Goal: Information Seeking & Learning: Understand process/instructions

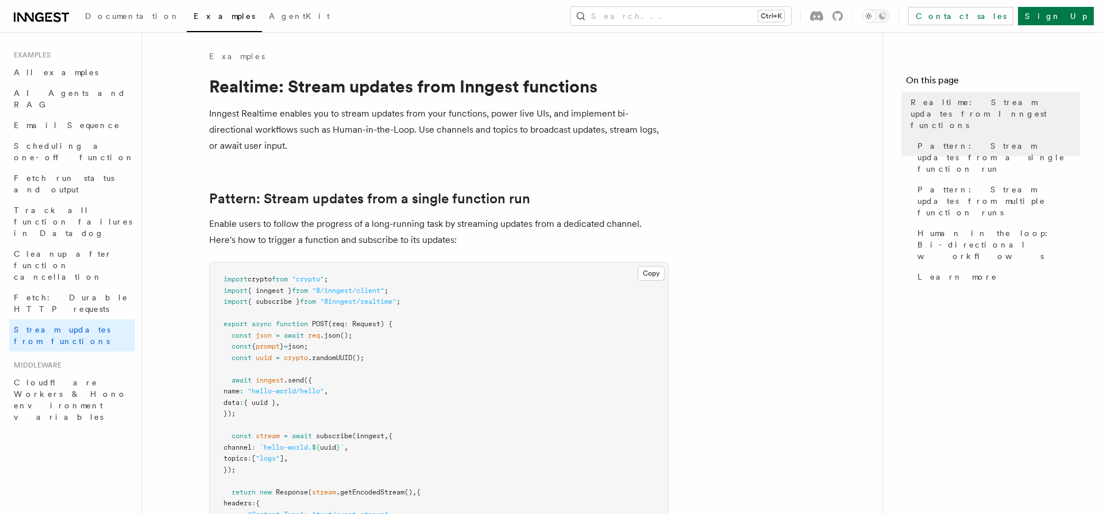
click at [562, 228] on p "Enable users to follow the progress of a long-running task by streaming updates…" at bounding box center [439, 232] width 460 height 32
click at [287, 243] on p "Enable users to follow the progress of a long-running task by streaming updates…" at bounding box center [439, 232] width 460 height 32
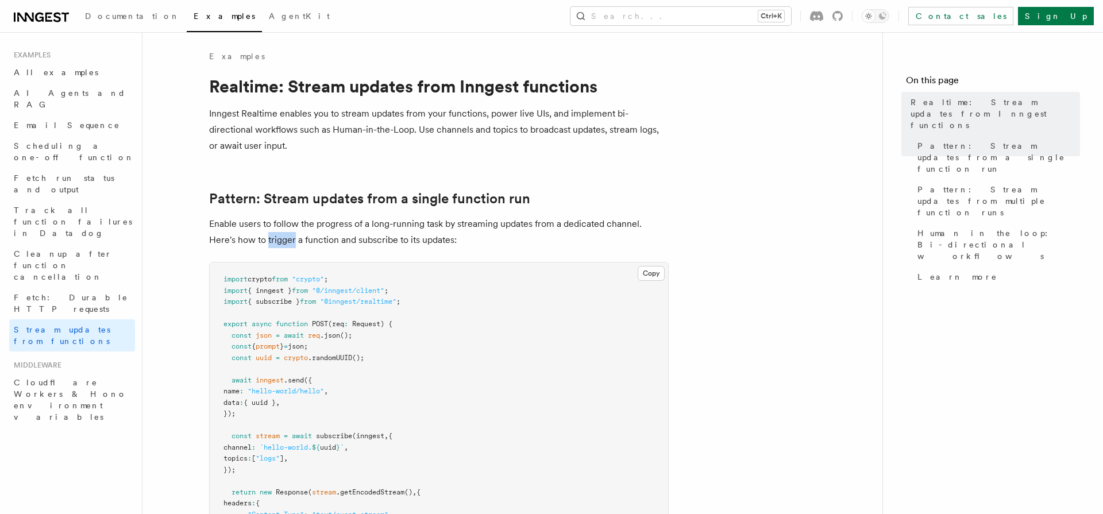
click at [287, 243] on p "Enable users to follow the progress of a long-running task by streaming updates…" at bounding box center [439, 232] width 460 height 32
click at [237, 268] on pre "import crypto from "crypto" ; import { inngest } from "@/inngest/client" ; impo…" at bounding box center [439, 426] width 459 height 326
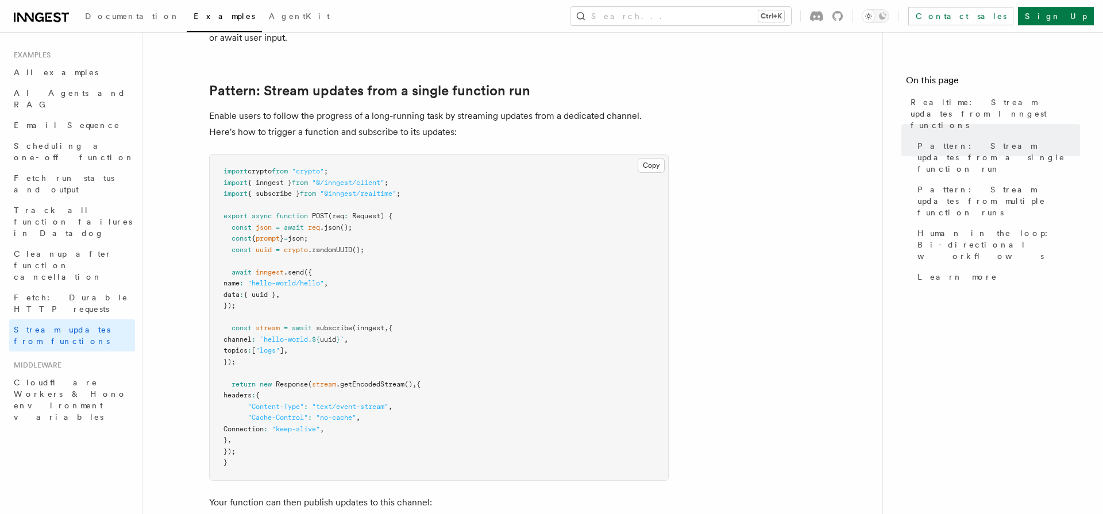
scroll to position [79, 0]
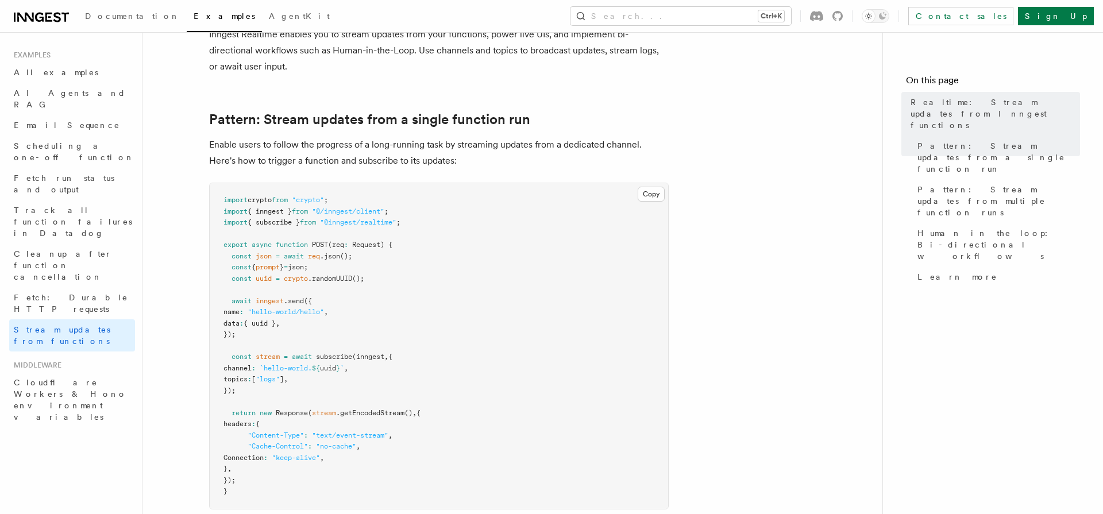
click at [593, 144] on p "Enable users to follow the progress of a long-running task by streaming updates…" at bounding box center [439, 153] width 460 height 32
click at [591, 145] on p "Enable users to follow the progress of a long-running task by streaming updates…" at bounding box center [439, 153] width 460 height 32
click at [534, 196] on pre "import crypto from "crypto" ; import { inngest } from "@/inngest/client" ; impo…" at bounding box center [439, 346] width 459 height 326
click at [247, 164] on p "Enable users to follow the progress of a long-running task by streaming updates…" at bounding box center [439, 153] width 460 height 32
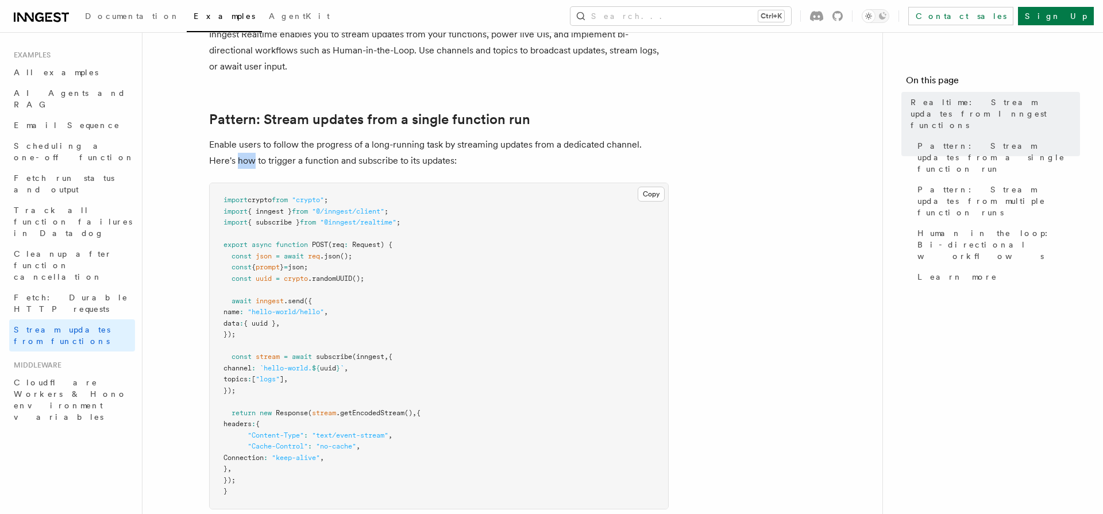
click at [247, 164] on p "Enable users to follow the progress of a long-running task by streaming updates…" at bounding box center [439, 153] width 460 height 32
click at [398, 167] on p "Enable users to follow the progress of a long-running task by streaming updates…" at bounding box center [439, 153] width 460 height 32
click at [410, 161] on p "Enable users to follow the progress of a long-running task by streaming updates…" at bounding box center [439, 153] width 460 height 32
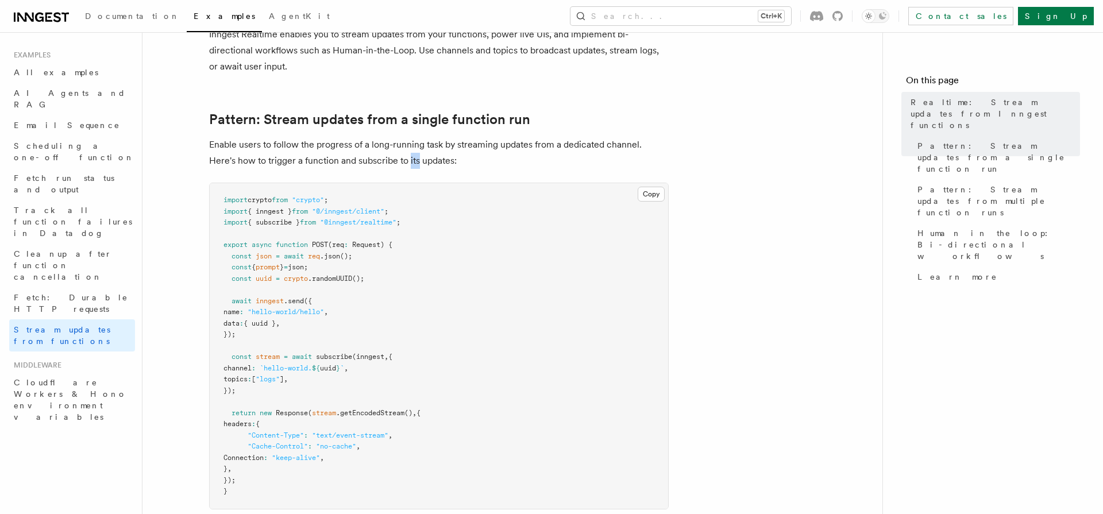
click at [410, 161] on p "Enable users to follow the progress of a long-running task by streaming updates…" at bounding box center [439, 153] width 460 height 32
click at [351, 286] on pre "import crypto from "crypto" ; import { inngest } from "@/inngest/client" ; impo…" at bounding box center [439, 346] width 459 height 326
click at [264, 162] on p "Enable users to follow the progress of a long-running task by streaming updates…" at bounding box center [439, 153] width 460 height 32
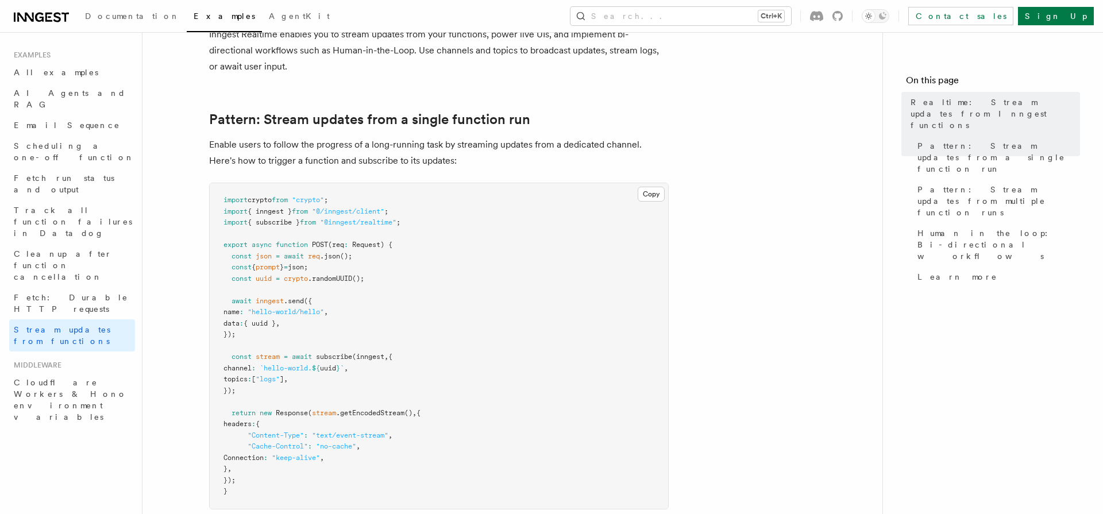
click at [264, 162] on p "Enable users to follow the progress of a long-running task by streaming updates…" at bounding box center [439, 153] width 460 height 32
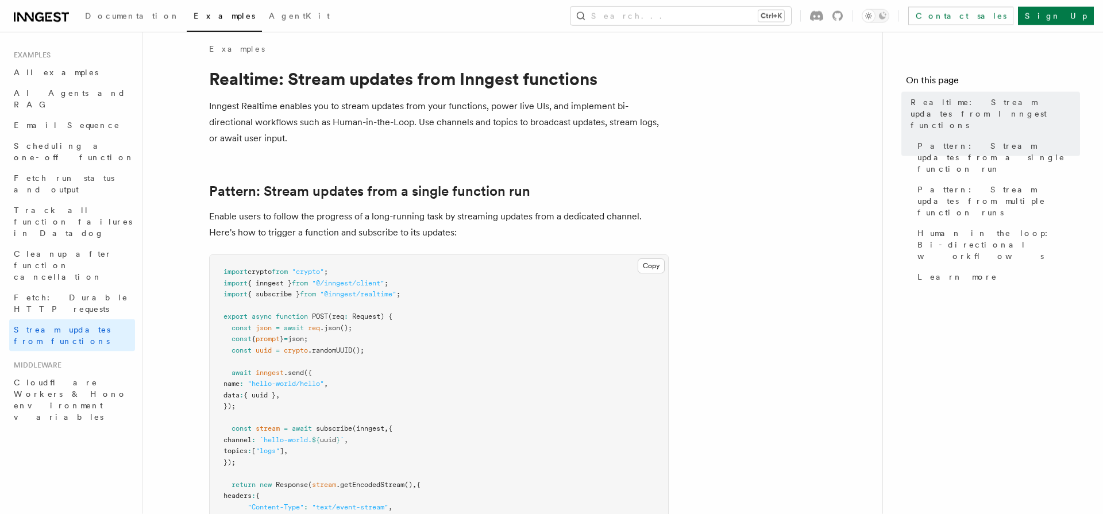
scroll to position [0, 0]
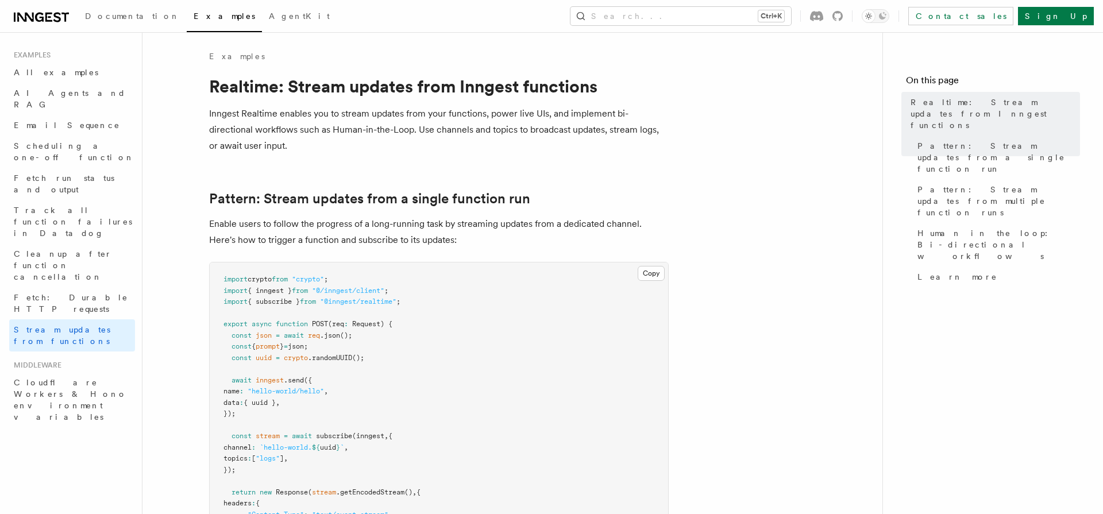
click at [333, 141] on p "Inngest Realtime enables you to stream updates from your functions, power live …" at bounding box center [439, 130] width 460 height 48
click at [333, 145] on p "Inngest Realtime enables you to stream updates from your functions, power live …" at bounding box center [439, 130] width 460 height 48
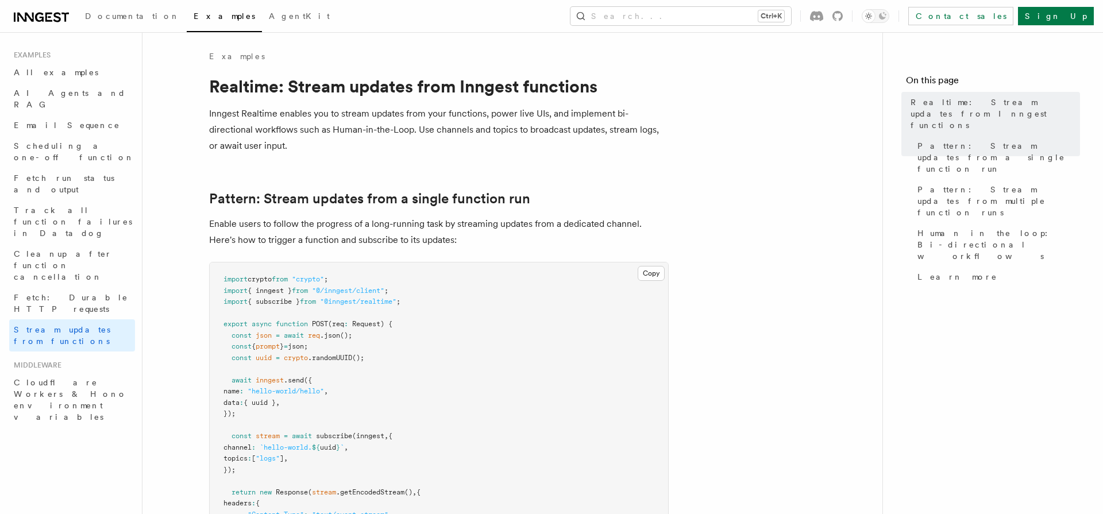
drag, startPoint x: 389, startPoint y: 234, endPoint x: 386, endPoint y: 241, distance: 7.5
click at [386, 241] on p "Enable users to follow the progress of a long-running task by streaming updates…" at bounding box center [439, 232] width 460 height 32
click at [383, 245] on p "Enable users to follow the progress of a long-running task by streaming updates…" at bounding box center [439, 232] width 460 height 32
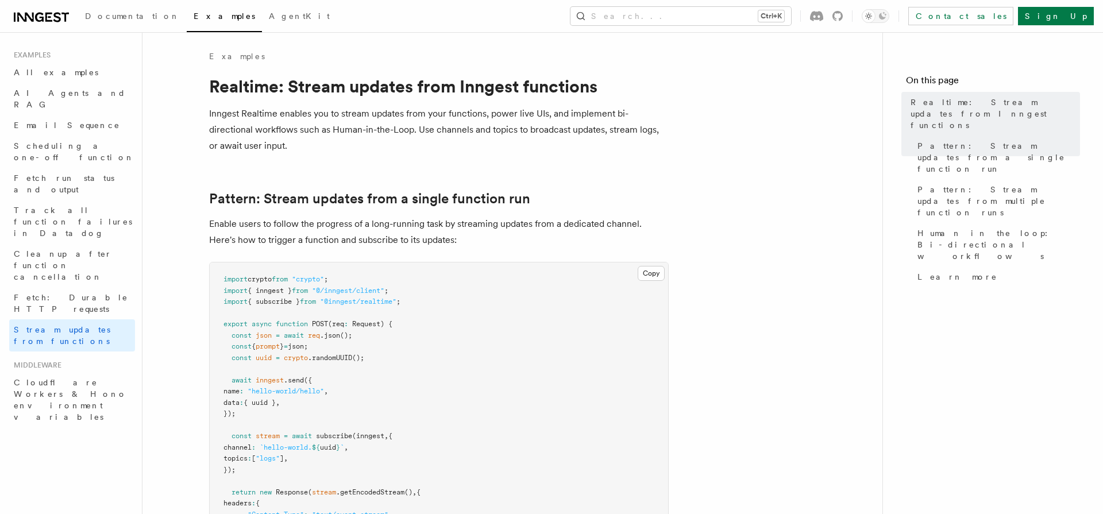
click at [383, 245] on p "Enable users to follow the progress of a long-running task by streaming updates…" at bounding box center [439, 232] width 460 height 32
click at [340, 87] on h1 "Realtime: Stream updates from Inngest functions" at bounding box center [439, 86] width 460 height 21
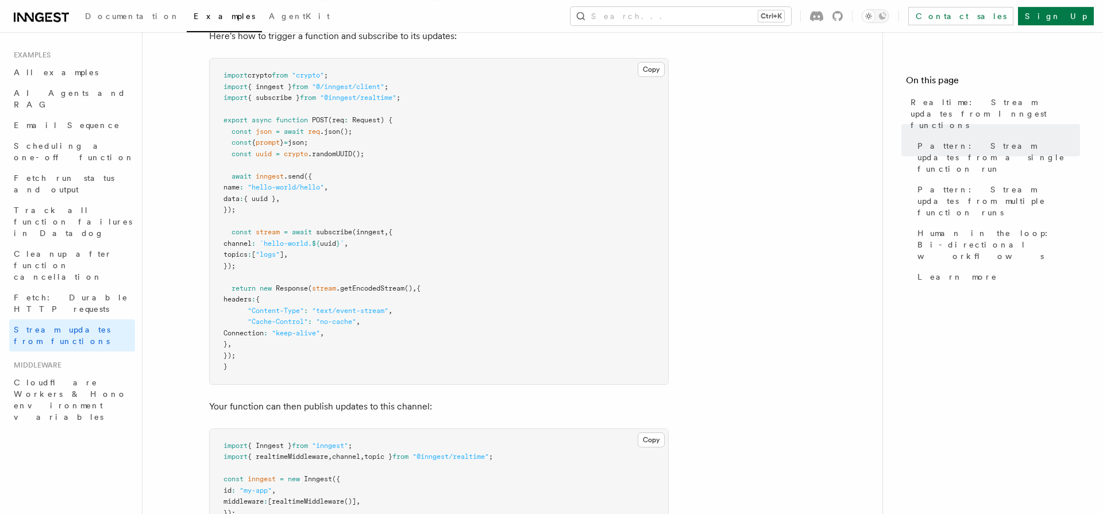
scroll to position [159, 0]
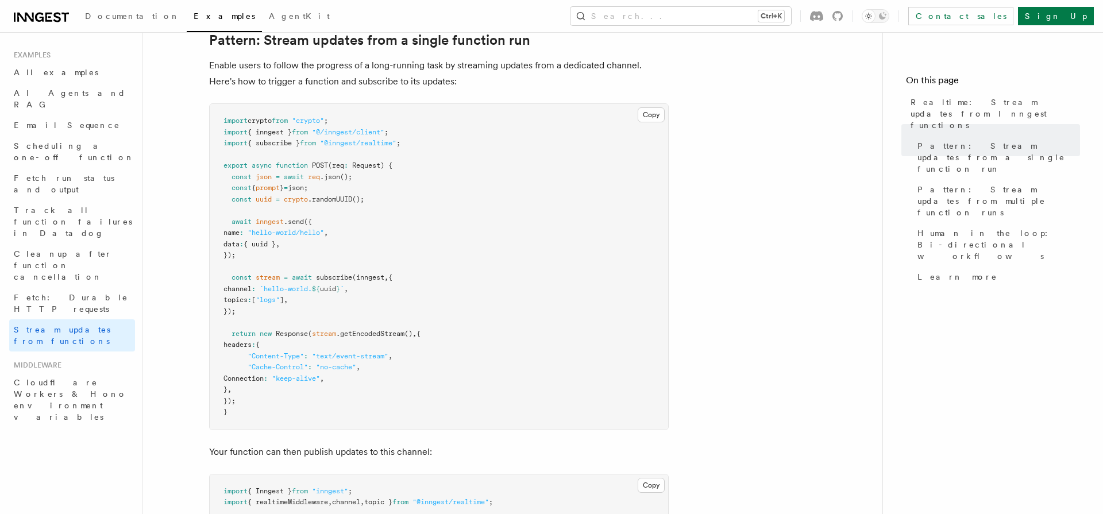
click at [487, 240] on pre "import crypto from "crypto" ; import { inngest } from "@/inngest/client" ; impo…" at bounding box center [439, 267] width 459 height 326
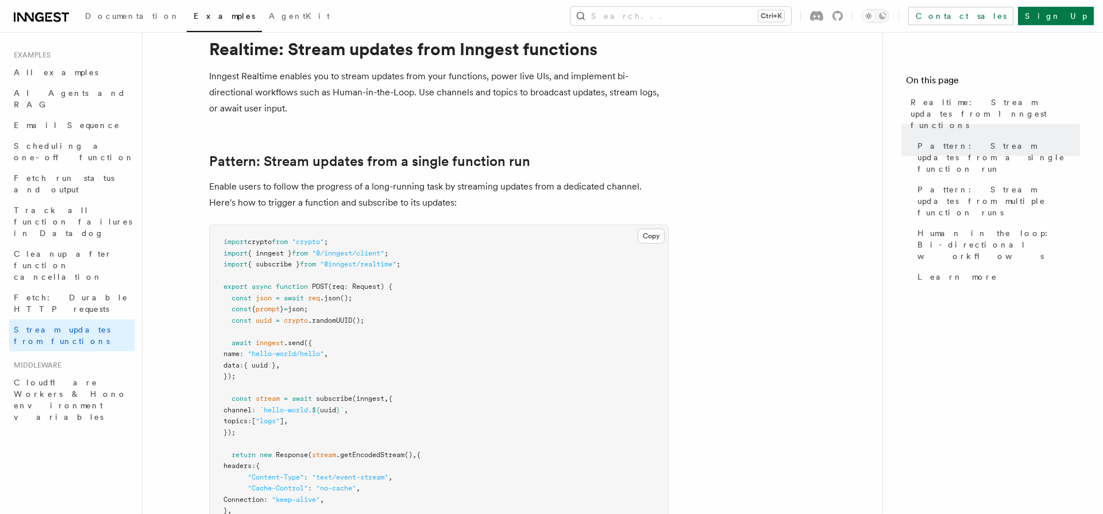
scroll to position [0, 0]
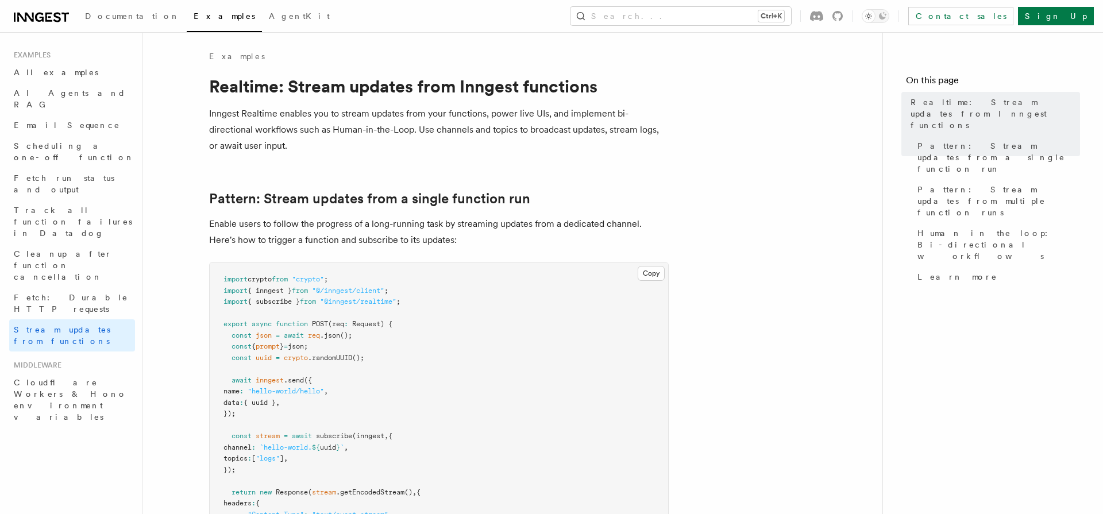
click at [404, 83] on h1 "Realtime: Stream updates from Inngest functions" at bounding box center [439, 86] width 460 height 21
click at [309, 121] on p "Inngest Realtime enables you to stream updates from your functions, power live …" at bounding box center [439, 130] width 460 height 48
click at [562, 226] on p "Enable users to follow the progress of a long-running task by streaming updates…" at bounding box center [439, 232] width 460 height 32
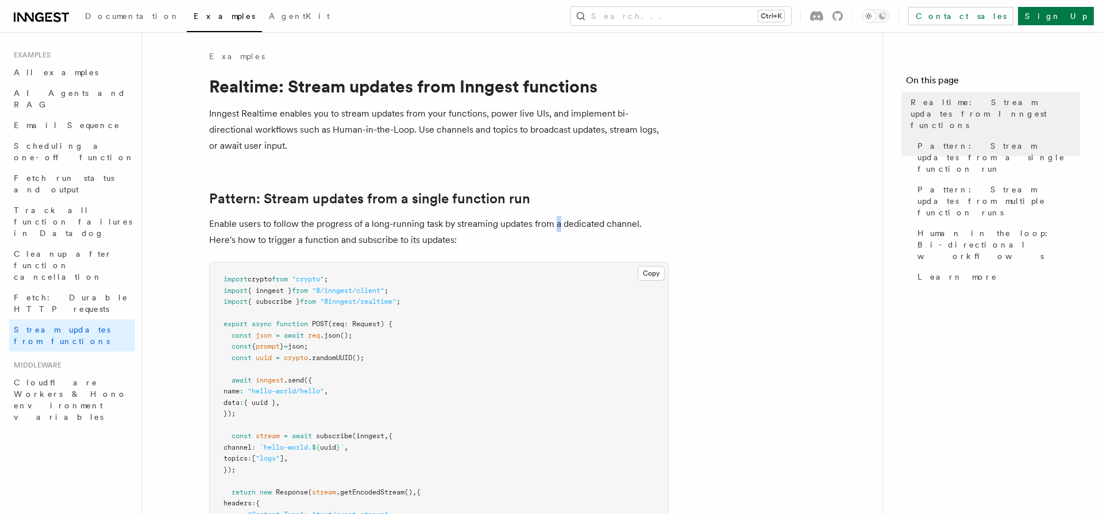
click at [562, 226] on p "Enable users to follow the progress of a long-running task by streaming updates…" at bounding box center [439, 232] width 460 height 32
click at [299, 232] on p "Enable users to follow the progress of a long-running task by streaming updates…" at bounding box center [439, 232] width 460 height 32
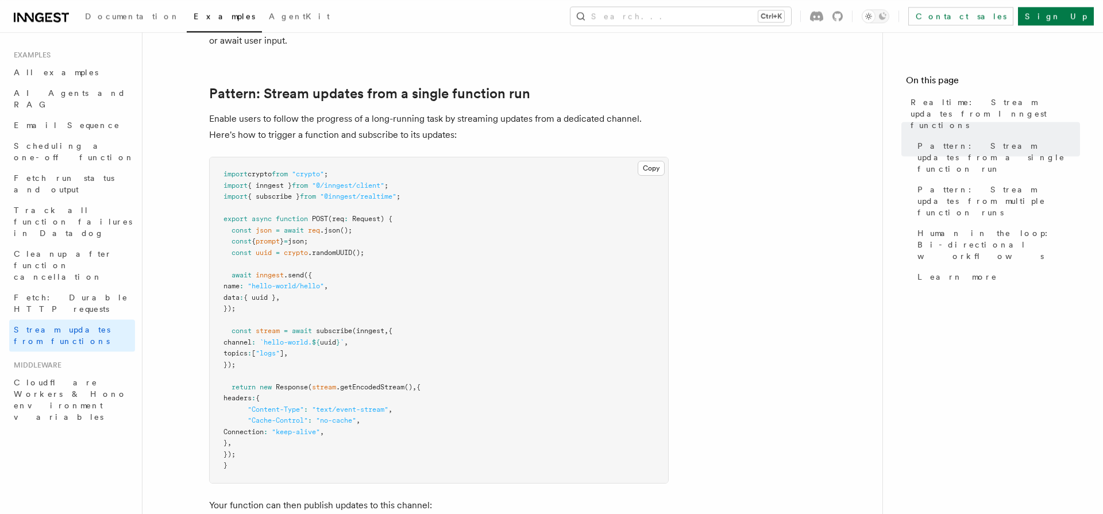
scroll to position [79, 0]
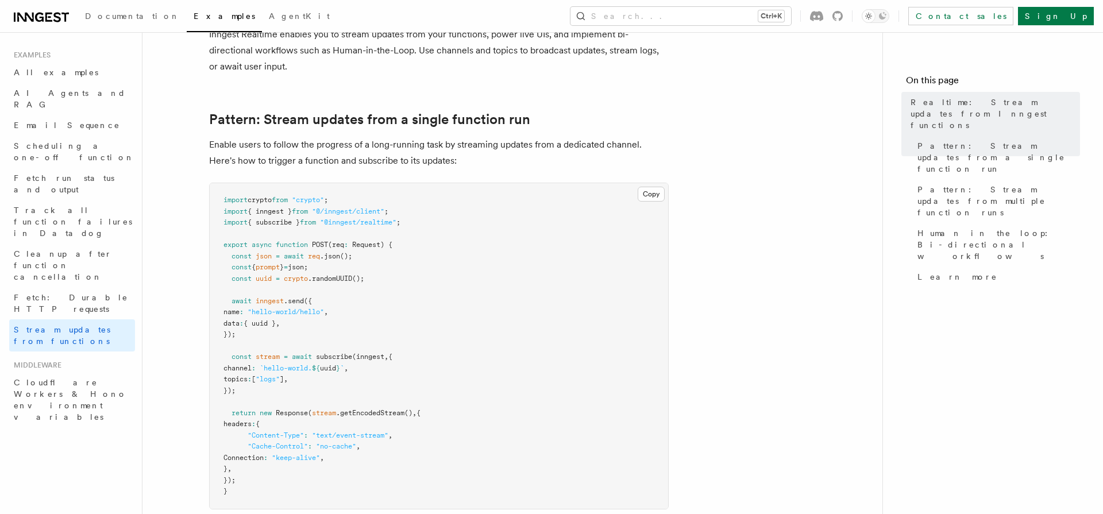
click at [528, 149] on p "Enable users to follow the progress of a long-running task by streaming updates…" at bounding box center [439, 153] width 460 height 32
click at [533, 149] on p "Enable users to follow the progress of a long-running task by streaming updates…" at bounding box center [439, 153] width 460 height 32
drag, startPoint x: 276, startPoint y: 162, endPoint x: 285, endPoint y: 162, distance: 8.6
click at [279, 162] on p "Enable users to follow the progress of a long-running task by streaming updates…" at bounding box center [439, 153] width 460 height 32
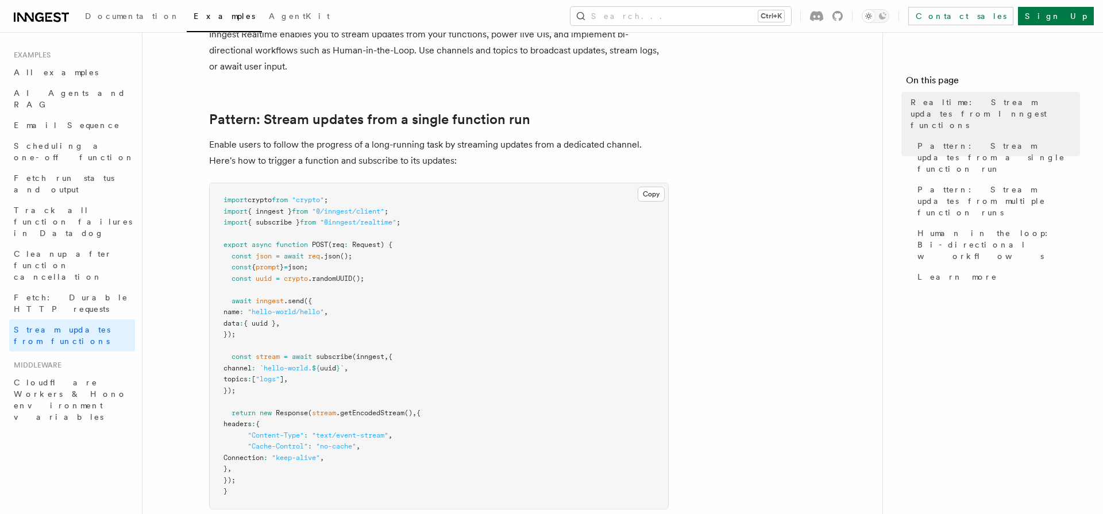
click at [285, 162] on p "Enable users to follow the progress of a long-running task by streaming updates…" at bounding box center [439, 153] width 460 height 32
click at [455, 364] on pre "import crypto from "crypto" ; import { inngest } from "@/inngest/client" ; impo…" at bounding box center [439, 346] width 459 height 326
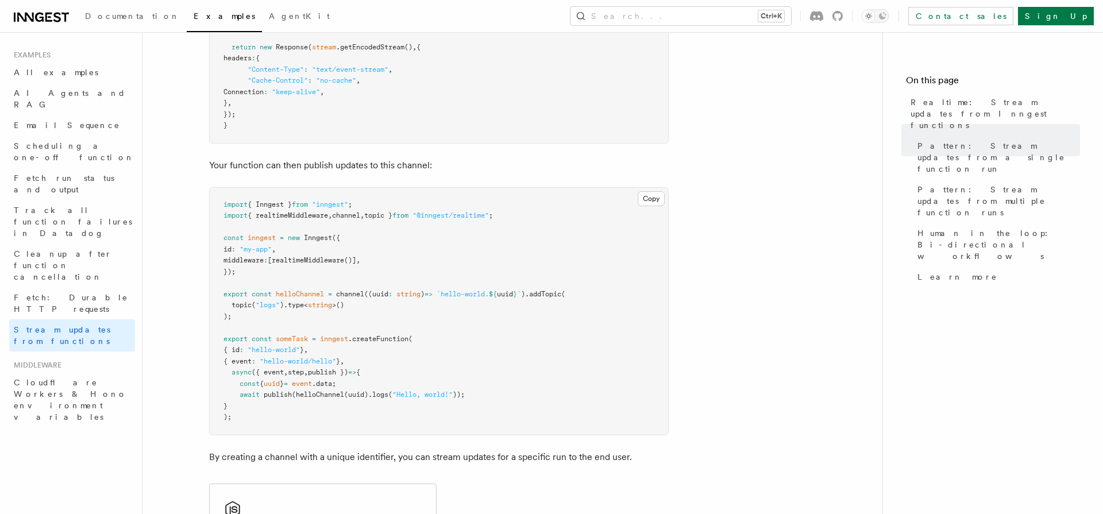
scroll to position [476, 0]
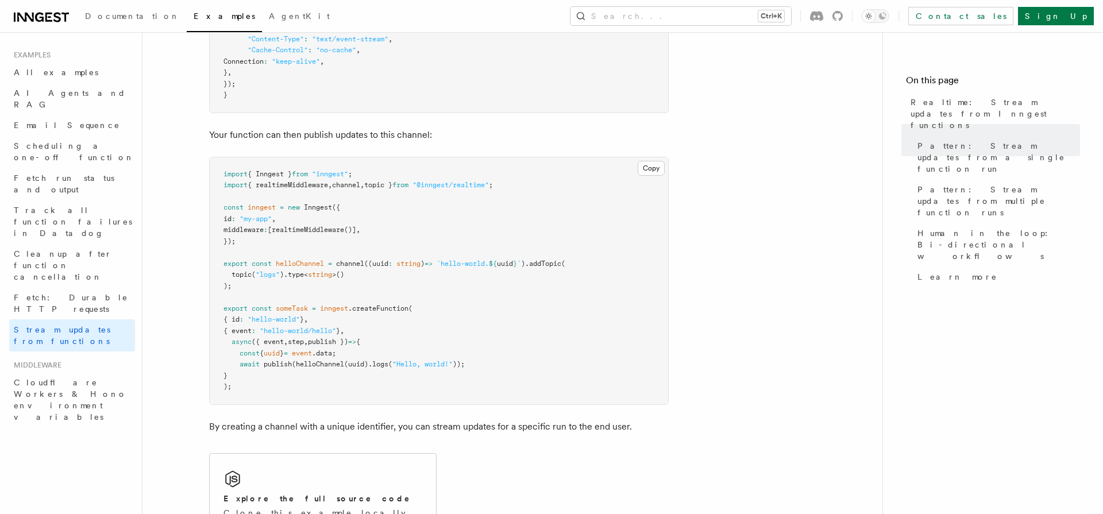
click at [313, 134] on p "Your function can then publish updates to this channel:" at bounding box center [439, 135] width 460 height 16
click at [311, 135] on p "Your function can then publish updates to this channel:" at bounding box center [439, 135] width 460 height 16
click at [309, 136] on p "Your function can then publish updates to this channel:" at bounding box center [439, 135] width 460 height 16
click at [221, 166] on pre "import { Inngest } from "inngest" ; import { realtimeMiddleware , channel , top…" at bounding box center [439, 280] width 459 height 247
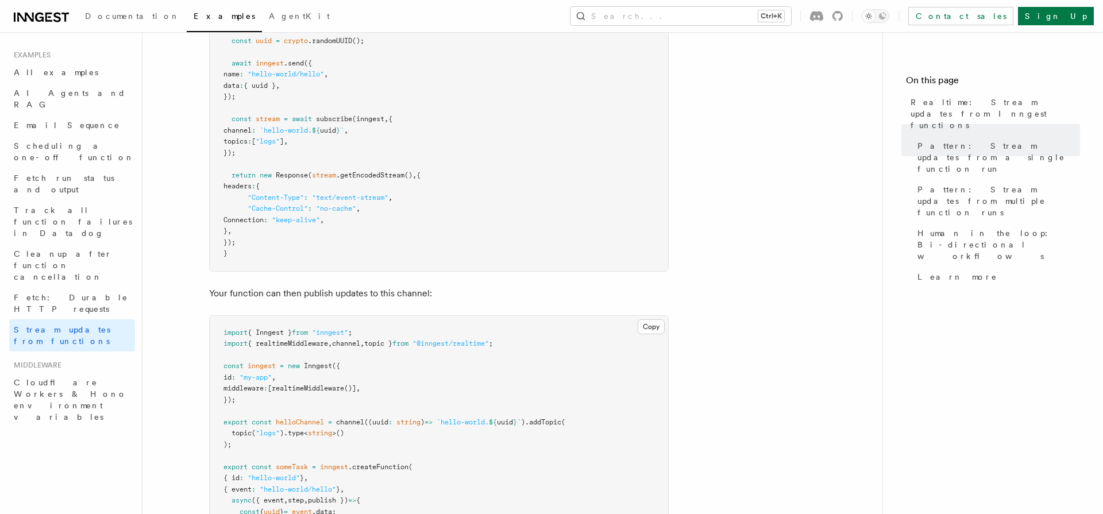
scroll to position [238, 0]
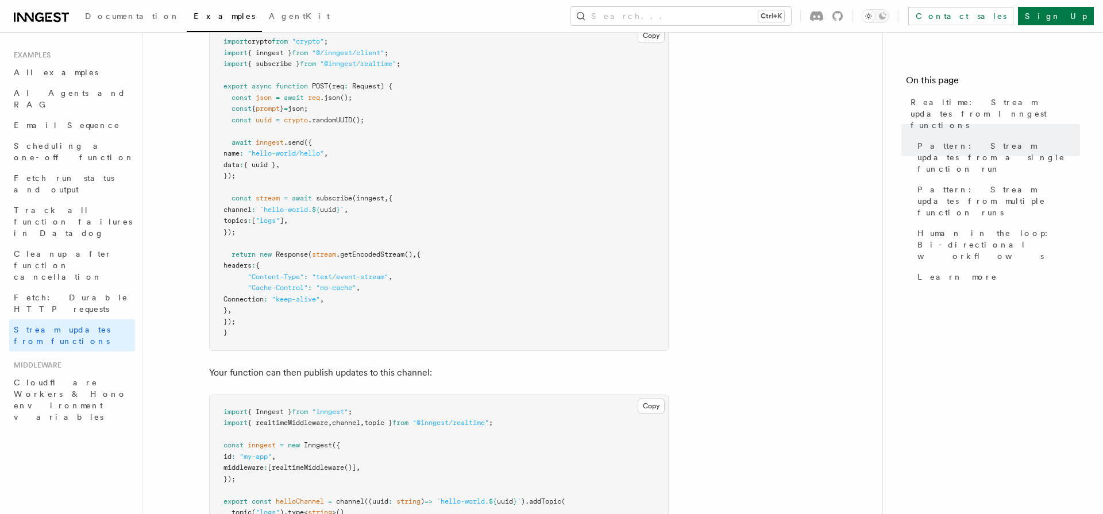
click at [328, 254] on span "stream" at bounding box center [324, 255] width 24 height 8
click at [402, 259] on span ".getEncodedStream" at bounding box center [370, 255] width 68 height 8
click at [362, 377] on p "Your function can then publish updates to this channel:" at bounding box center [439, 373] width 460 height 16
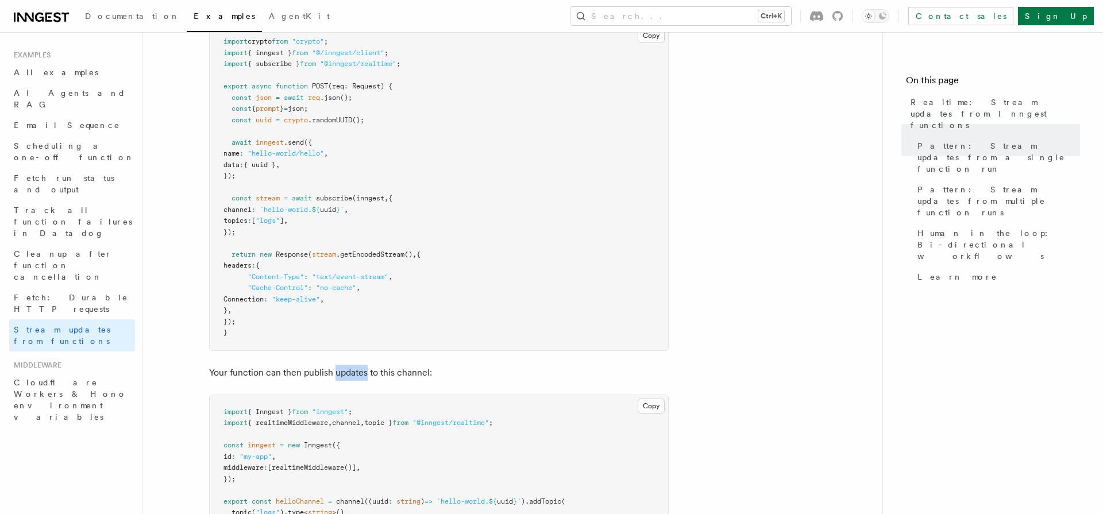
click at [362, 377] on p "Your function can then publish updates to this channel:" at bounding box center [439, 373] width 460 height 16
click at [256, 379] on p "Your function can then publish updates to this channel:" at bounding box center [439, 373] width 460 height 16
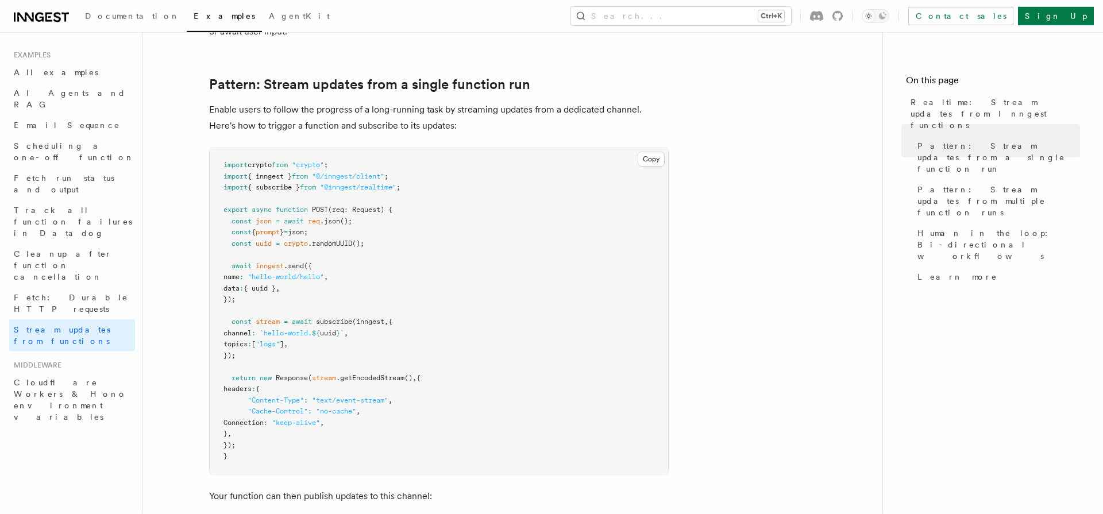
scroll to position [0, 0]
